Goal: Check status: Check status

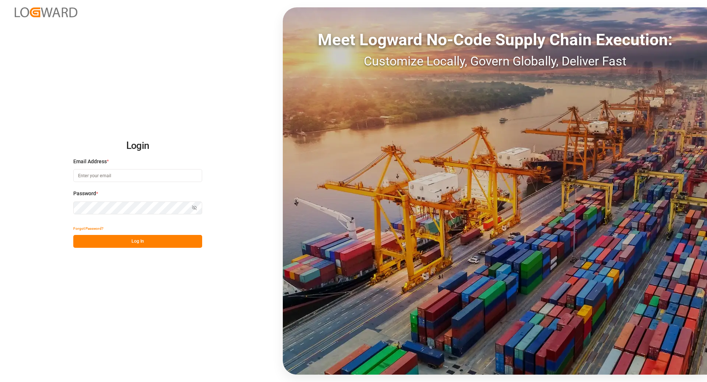
type input "[EMAIL_ADDRESS][DOMAIN_NAME]"
click at [113, 240] on button "Log In" at bounding box center [137, 241] width 129 height 13
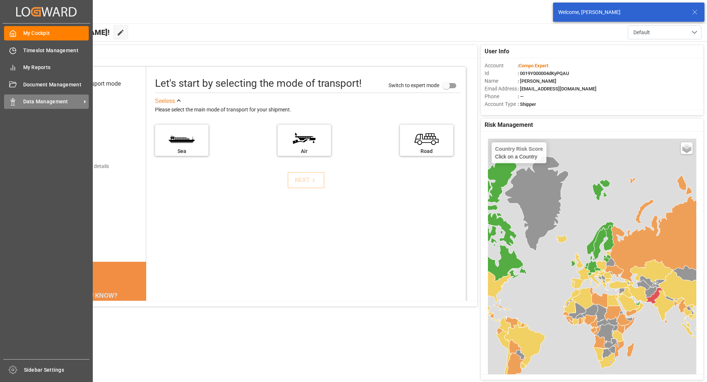
click at [56, 101] on span "Data Management" at bounding box center [52, 102] width 58 height 8
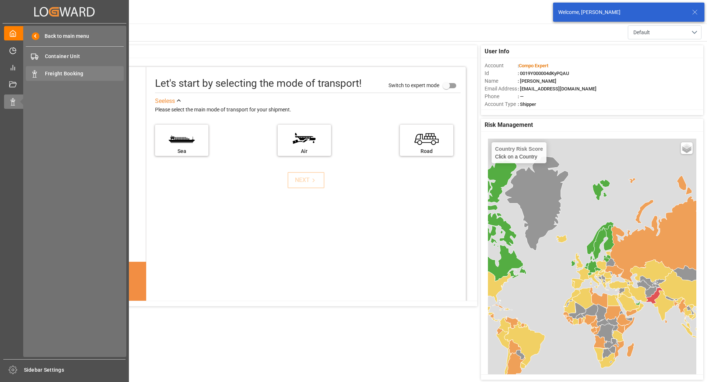
click at [61, 68] on div "Freight Booking Freight Booking" at bounding box center [75, 73] width 98 height 14
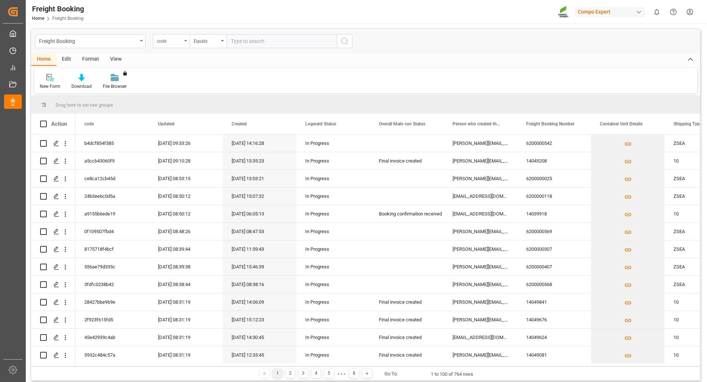
click at [180, 41] on div "code" at bounding box center [169, 40] width 25 height 8
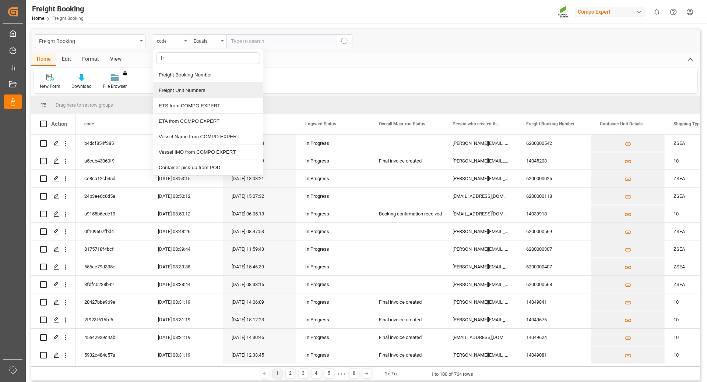
type input "fre"
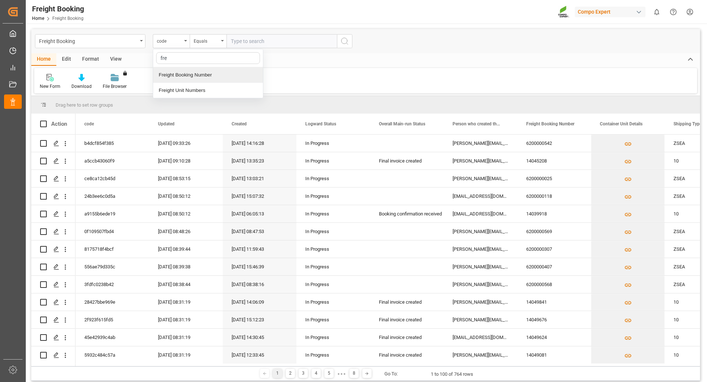
click at [181, 78] on div "Freight Booking Number" at bounding box center [208, 74] width 110 height 15
click at [256, 40] on input "text" at bounding box center [281, 41] width 110 height 14
type input "6200000477"
click at [344, 37] on icon "search button" at bounding box center [344, 41] width 9 height 9
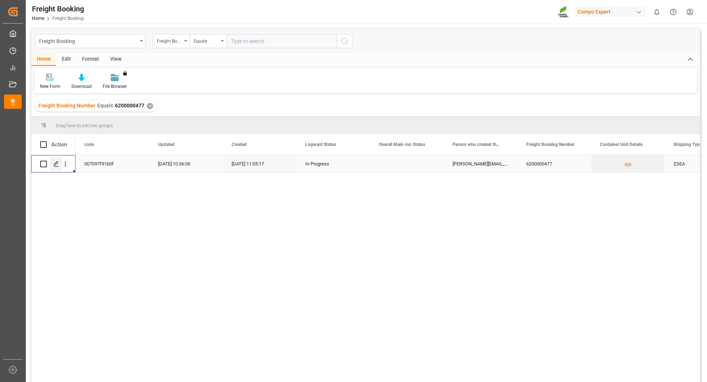
click at [53, 165] on div "Press SPACE to select this row." at bounding box center [55, 165] width 11 height 14
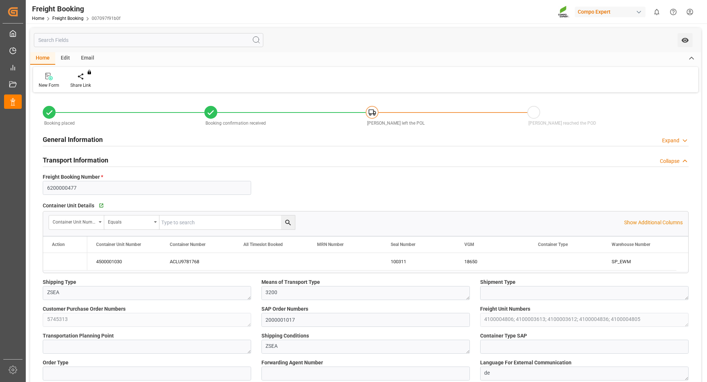
type input "[PERSON_NAME]"
type input "[PERSON_NAME] Group"
type input "9246607"
type input "BEANR"
type input "ARZAE"
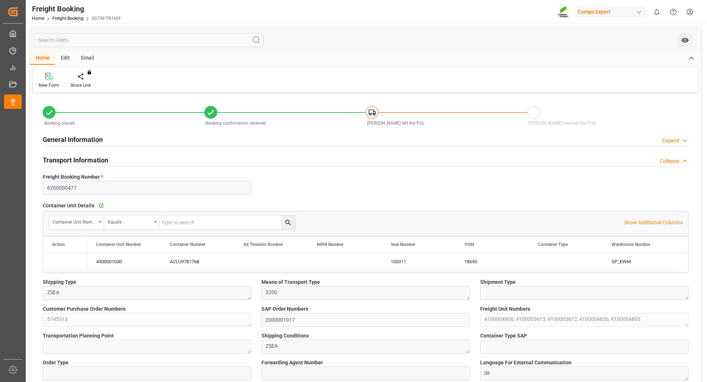
type input "0"
type input "65286"
type input "[DATE] 01:00"
type input "[DATE] 06:00"
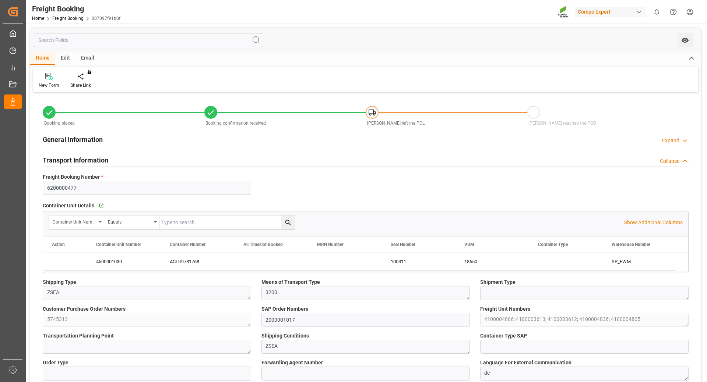
type input "[DATE] 23:00"
type input "[DATE] 16:53"
type input "[DATE] 11:05"
type input "[DATE] 11:07"
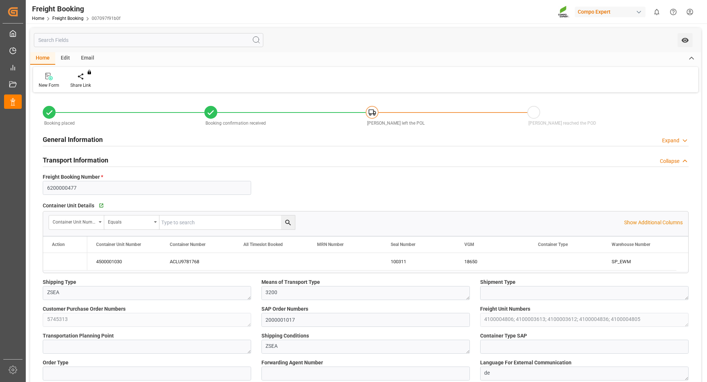
type input "[DATE] 14:13"
type input "[DATE] 17:36"
